Goal: Find specific page/section: Find specific page/section

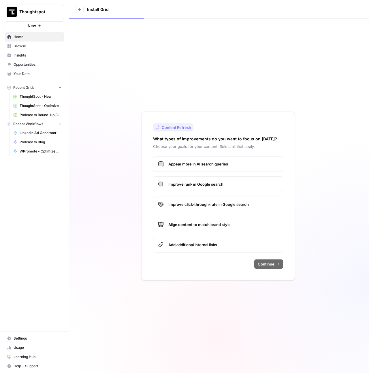
click at [25, 50] on link "Browse" at bounding box center [35, 46] width 60 height 9
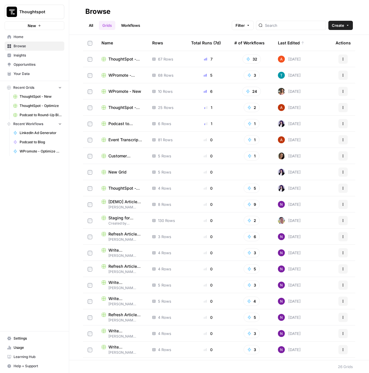
click at [120, 73] on span "WPromote - Optimize" at bounding box center [125, 75] width 35 height 6
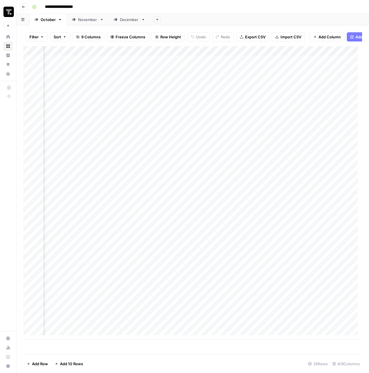
scroll to position [0, 219]
